Goal: Learn about a topic: Learn about a topic

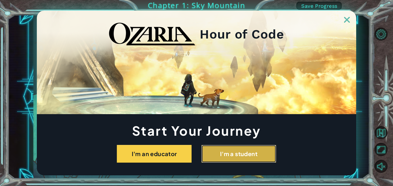
click at [232, 153] on button "I'm a student" at bounding box center [238, 154] width 75 height 18
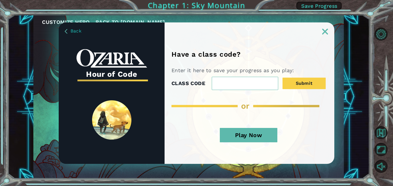
click at [243, 135] on button "Play Now" at bounding box center [249, 135] width 58 height 14
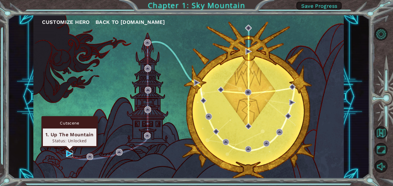
click at [68, 155] on img at bounding box center [69, 153] width 7 height 7
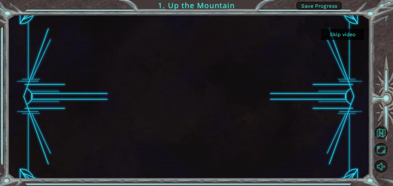
click at [342, 37] on button "Skip video" at bounding box center [342, 34] width 43 height 11
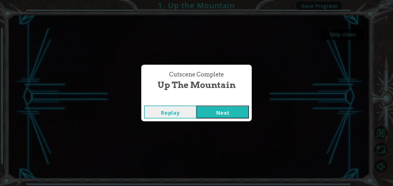
click at [214, 114] on button "Next" at bounding box center [222, 112] width 52 height 13
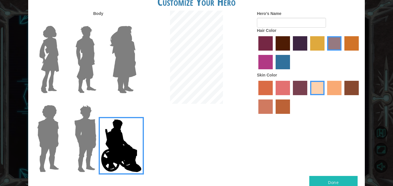
click at [122, 86] on img at bounding box center [122, 60] width 31 height 72
click at [136, 22] on input "Hero Amethyst" at bounding box center [136, 22] width 0 height 0
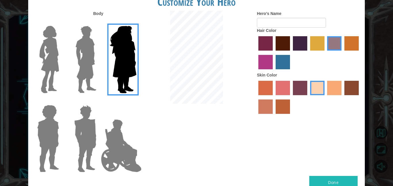
click at [90, 83] on img at bounding box center [86, 60] width 26 height 72
click at [99, 22] on input "Hero Lars" at bounding box center [99, 22] width 0 height 0
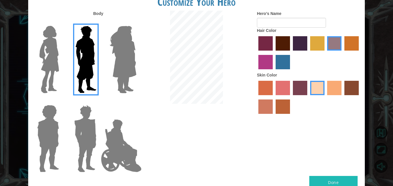
click at [83, 140] on img at bounding box center [85, 139] width 27 height 72
click at [99, 101] on input "Hero Garnet" at bounding box center [99, 101] width 0 height 0
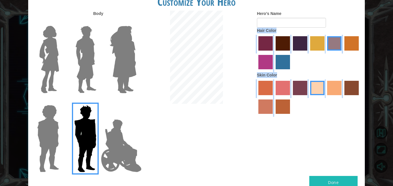
drag, startPoint x: 393, startPoint y: 103, endPoint x: 391, endPoint y: 16, distance: 86.3
click at [391, 16] on div "Customize Your Hero Body Hero's Name Hair Color Skin Color Done" at bounding box center [196, 93] width 393 height 186
